Goal: Check status: Check status

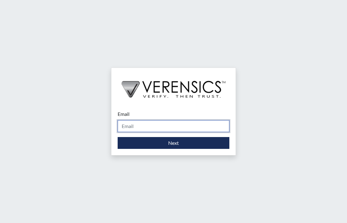
click at [212, 127] on input "Email" at bounding box center [174, 126] width 112 height 12
type input "[PERSON_NAME][EMAIL_ADDRESS][PERSON_NAME][DOMAIN_NAME]"
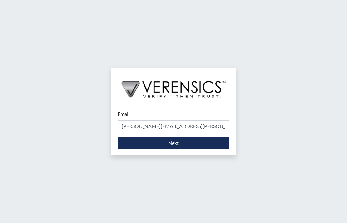
click at [195, 150] on div "Email laurie.hoppenjans@talberthouse.org Please provide your email address. Next" at bounding box center [173, 129] width 124 height 51
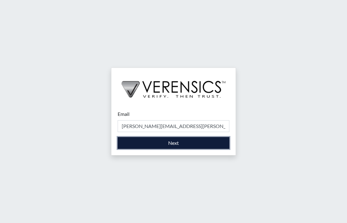
click at [193, 145] on button "Next" at bounding box center [174, 143] width 112 height 12
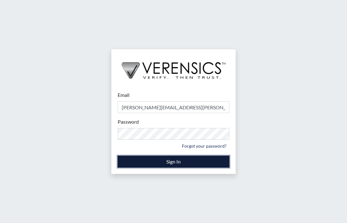
click at [175, 164] on button "Sign In" at bounding box center [174, 162] width 112 height 12
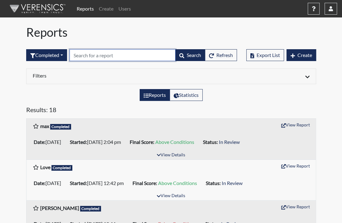
click at [93, 56] on input "text" at bounding box center [123, 55] width 106 height 12
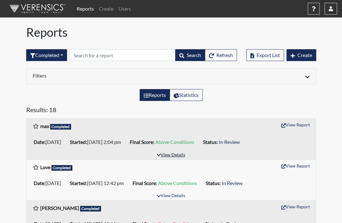
click at [176, 154] on button "View Details" at bounding box center [171, 155] width 34 height 8
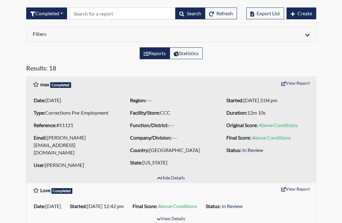
scroll to position [40, 0]
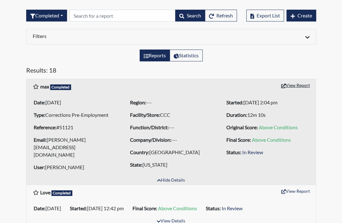
click at [284, 86] on icon "button" at bounding box center [283, 86] width 4 height 4
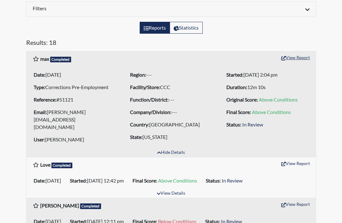
scroll to position [70, 0]
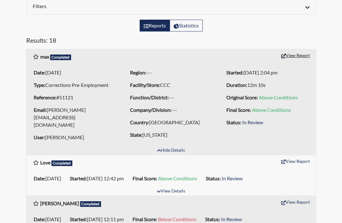
click at [293, 55] on button "View Report" at bounding box center [295, 56] width 34 height 10
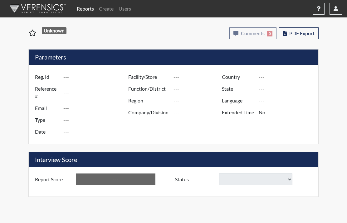
type input "max"
type input "51121"
type input "[PERSON_NAME][EMAIL_ADDRESS][DOMAIN_NAME]"
type input "Corrections Pre-Employment"
type input "[DATE]"
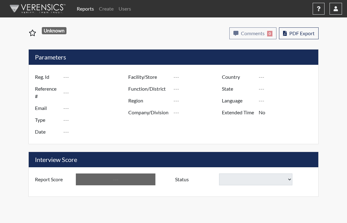
type input "CCC"
type input "[GEOGRAPHIC_DATA]"
type input "[US_STATE]"
type input "English"
type input "Yes"
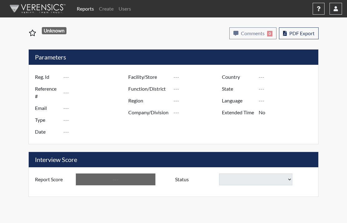
type input "Above Conditions"
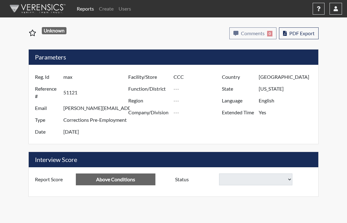
select select
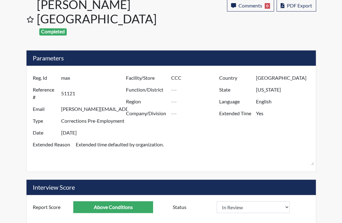
scroll to position [24, 0]
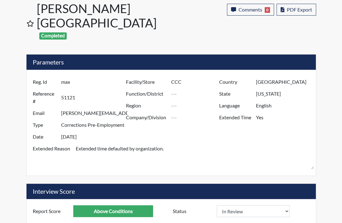
click at [48, 205] on label "Report Score" at bounding box center [51, 211] width 46 height 12
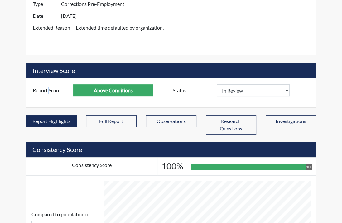
scroll to position [0, 0]
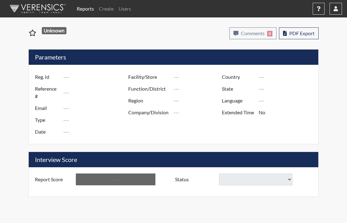
type input "max"
type input "51121"
type input "[PERSON_NAME][EMAIL_ADDRESS][DOMAIN_NAME]"
type input "Corrections Pre-Employment"
type input "[DATE]"
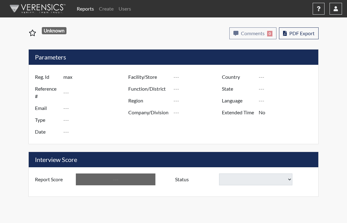
type input "CCC"
type input "[GEOGRAPHIC_DATA]"
type input "[US_STATE]"
type input "English"
type input "Yes"
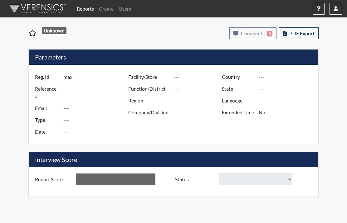
type input "Above Conditions"
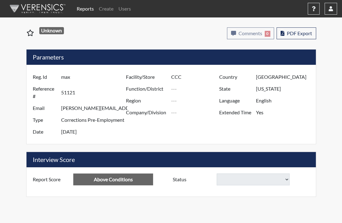
select select
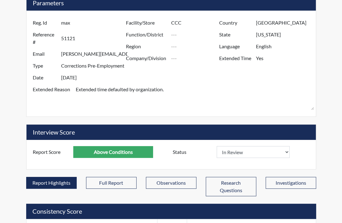
scroll to position [14, 0]
